Goal: Navigation & Orientation: Find specific page/section

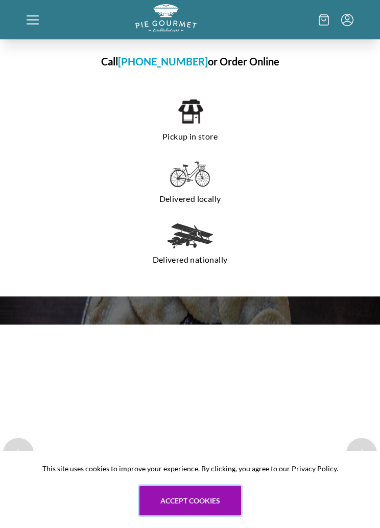
click at [213, 516] on button "Accept cookies" at bounding box center [191, 501] width 102 height 30
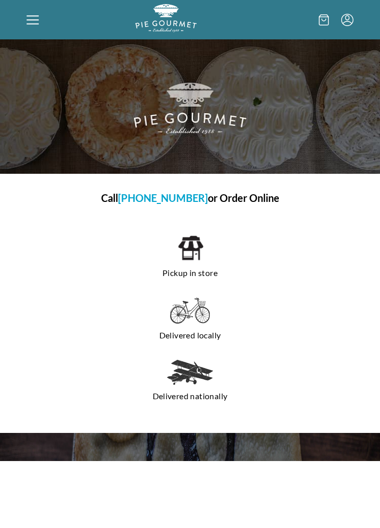
click at [37, 29] on div at bounding box center [81, 19] width 109 height 31
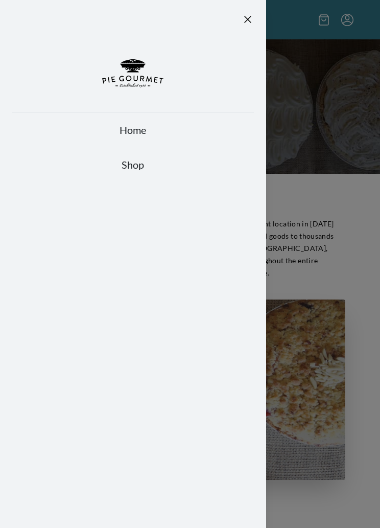
click at [306, 6] on div at bounding box center [190, 264] width 380 height 528
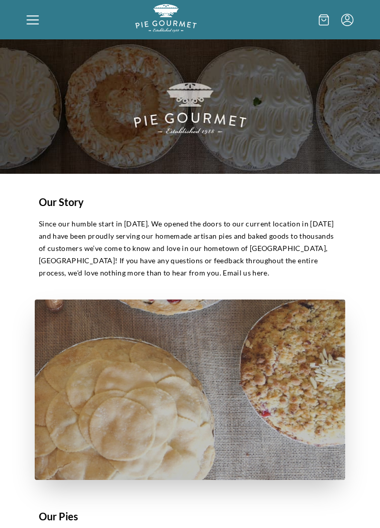
click at [30, 18] on icon at bounding box center [33, 20] width 12 height 12
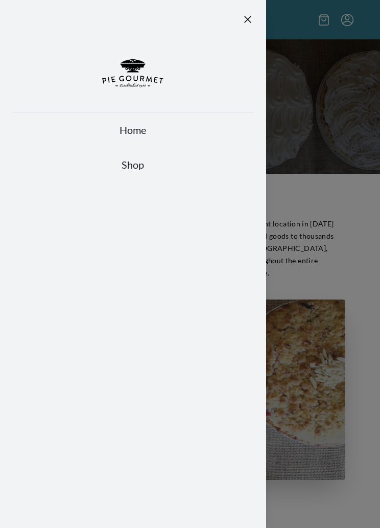
click at [141, 170] on link "Shop" at bounding box center [133, 164] width 242 height 14
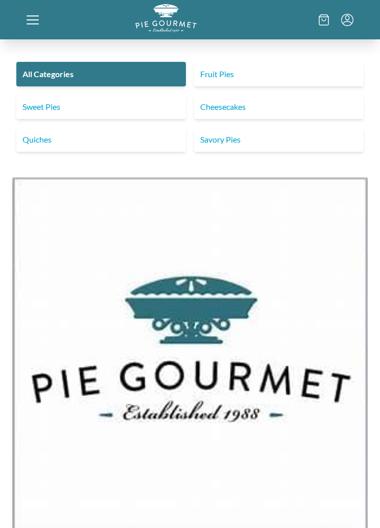
click at [137, 105] on link "Sweet Pies" at bounding box center [101, 107] width 170 height 25
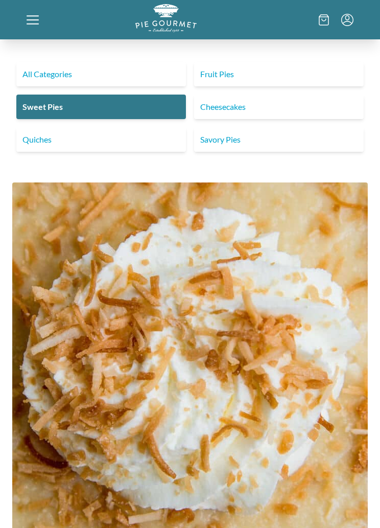
click at [253, 78] on link "Fruit Pies" at bounding box center [279, 74] width 170 height 25
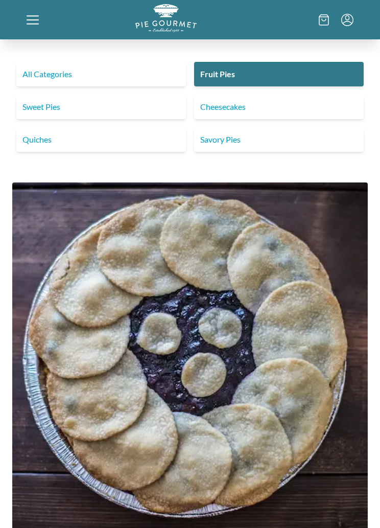
click at [248, 109] on link "Cheesecakes" at bounding box center [279, 107] width 170 height 25
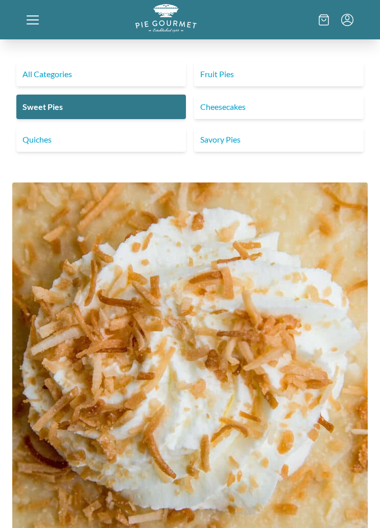
click at [146, 82] on link "All Categories" at bounding box center [101, 74] width 170 height 25
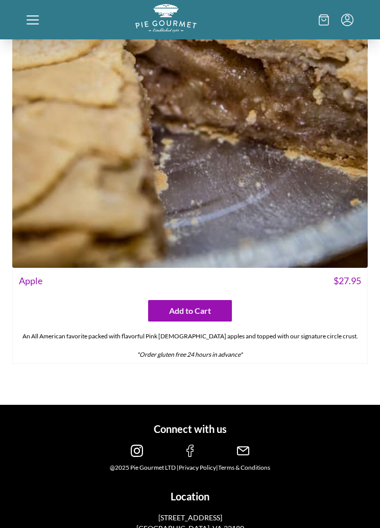
scroll to position [16914, 0]
